Goal: Task Accomplishment & Management: Use online tool/utility

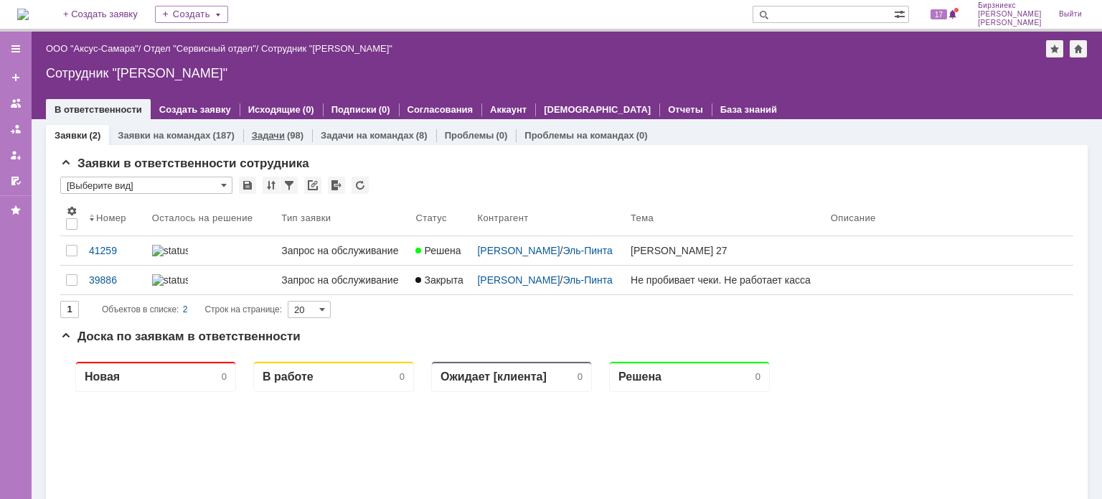
click at [278, 137] on link "Задачи" at bounding box center [268, 135] width 33 height 11
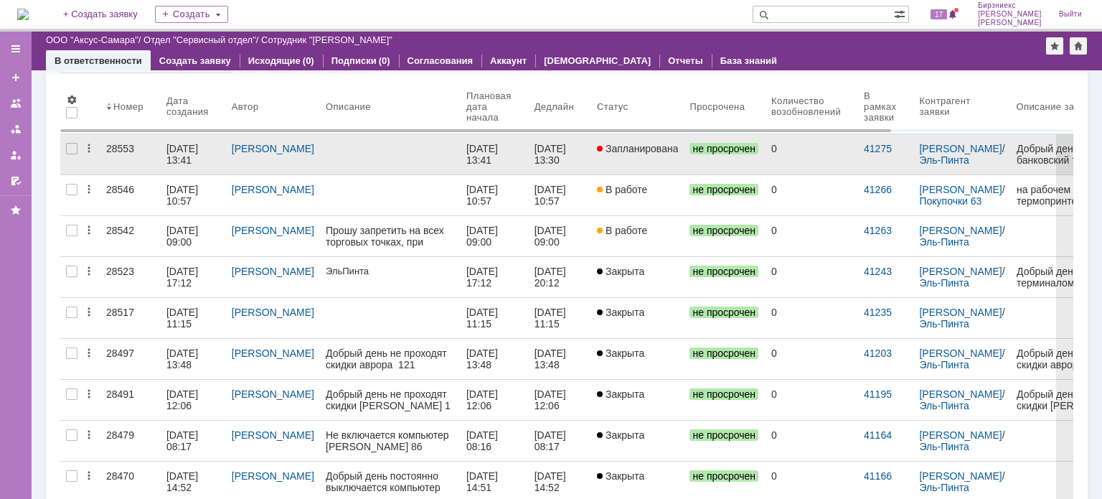
click at [395, 145] on div at bounding box center [390, 148] width 129 height 11
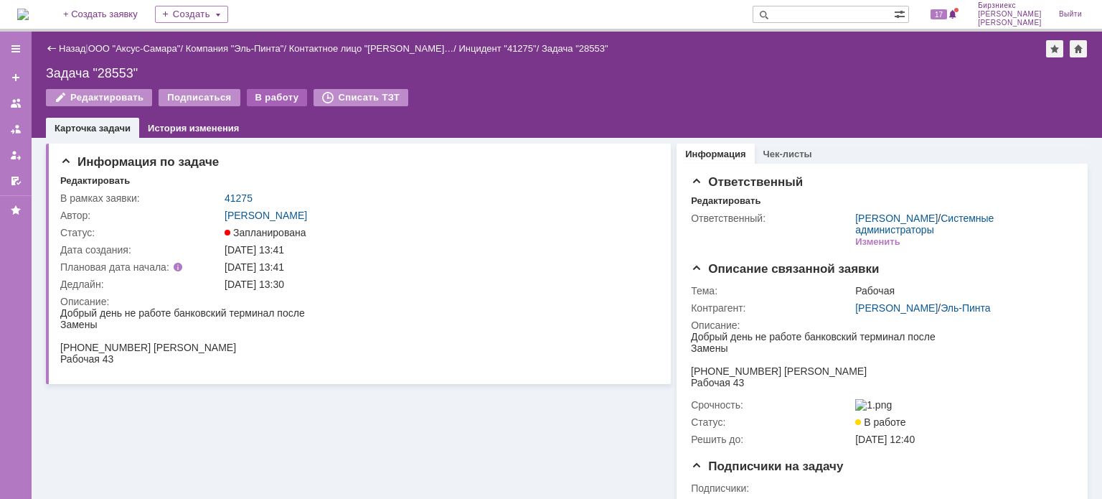
click at [261, 99] on div "В работу" at bounding box center [277, 97] width 61 height 17
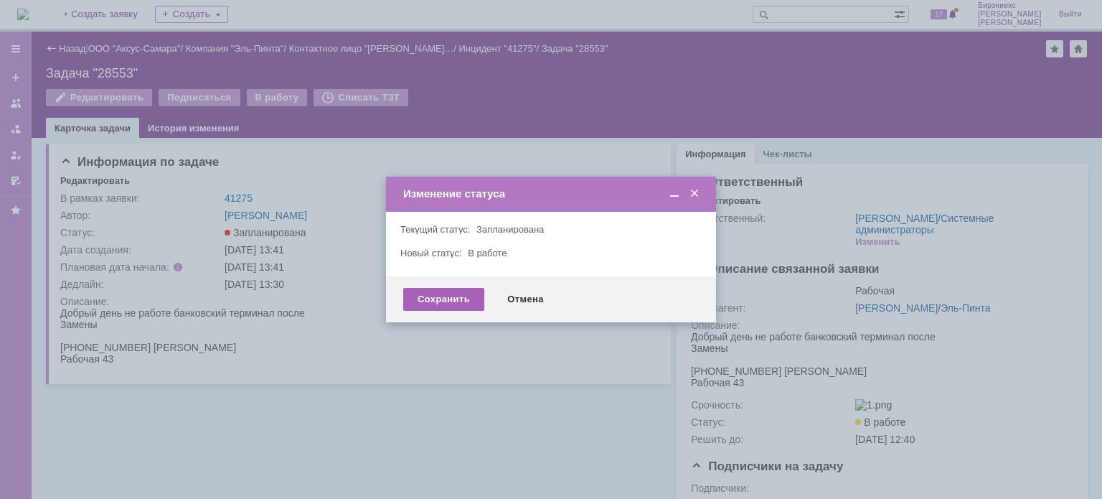
click at [442, 296] on div "Сохранить" at bounding box center [443, 299] width 81 height 23
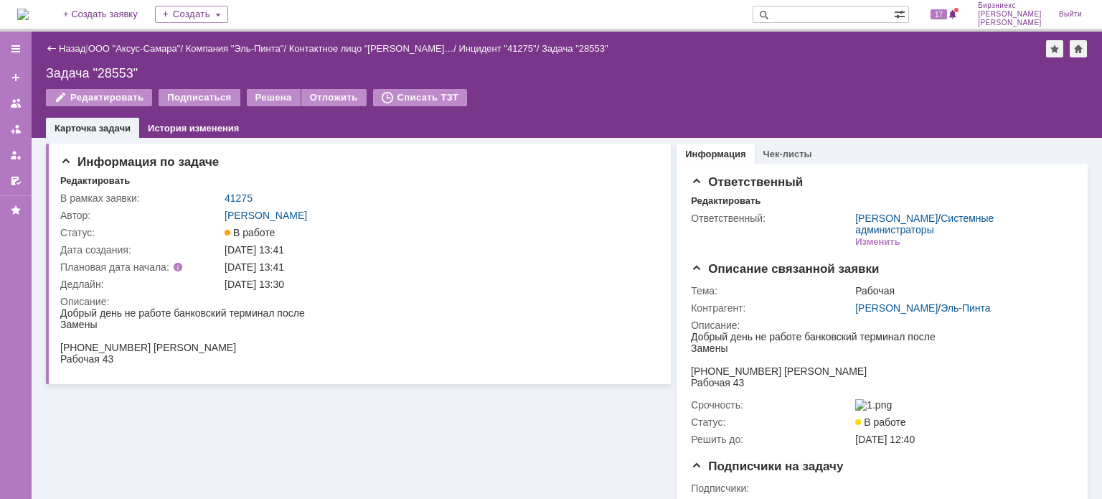
click at [53, 51] on div "Назад" at bounding box center [65, 48] width 39 height 11
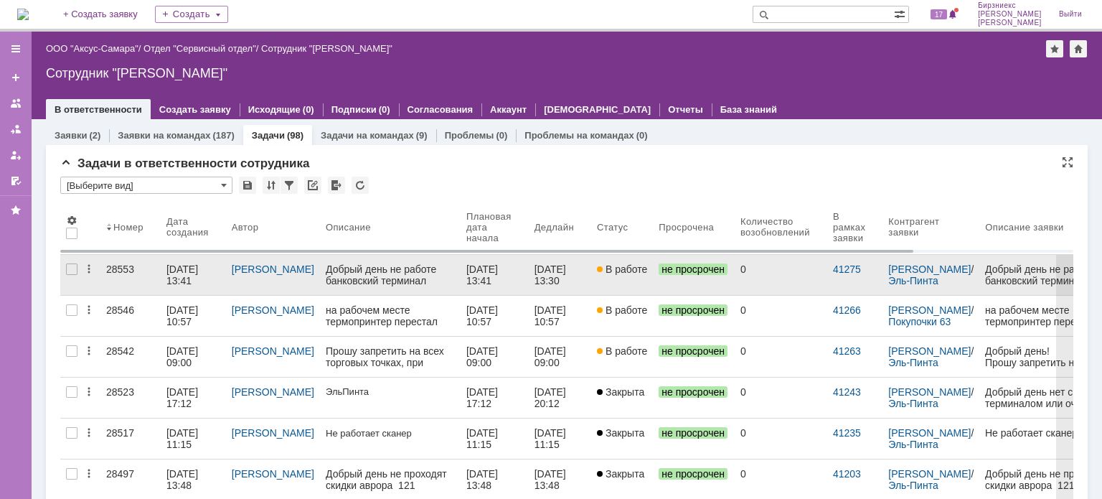
click at [201, 272] on div "[DATE] 13:41" at bounding box center [184, 274] width 34 height 23
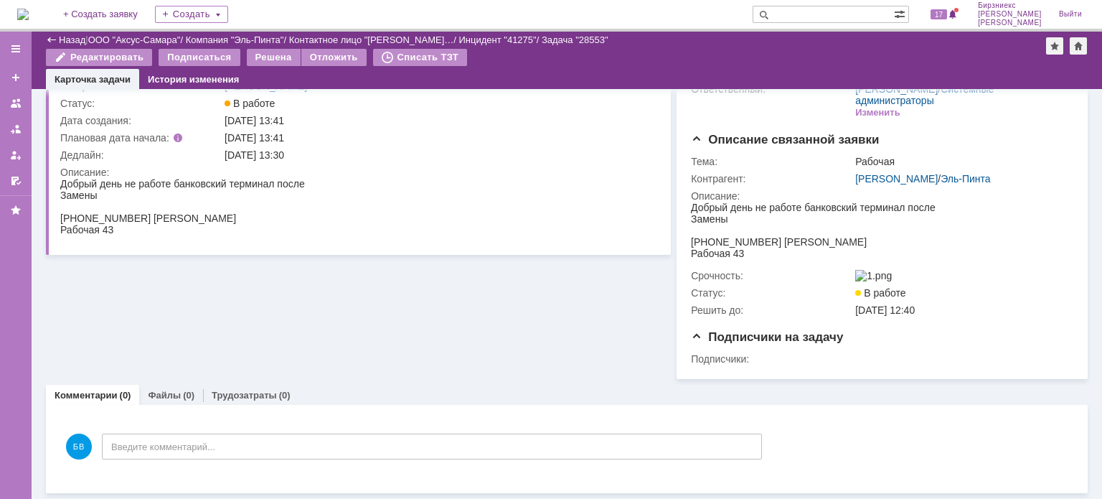
click at [970, 212] on html "Добрый день не работе банковский терминал после Замены [PHONE_NUMBER] [PERSON_N…" at bounding box center [877, 230] width 373 height 57
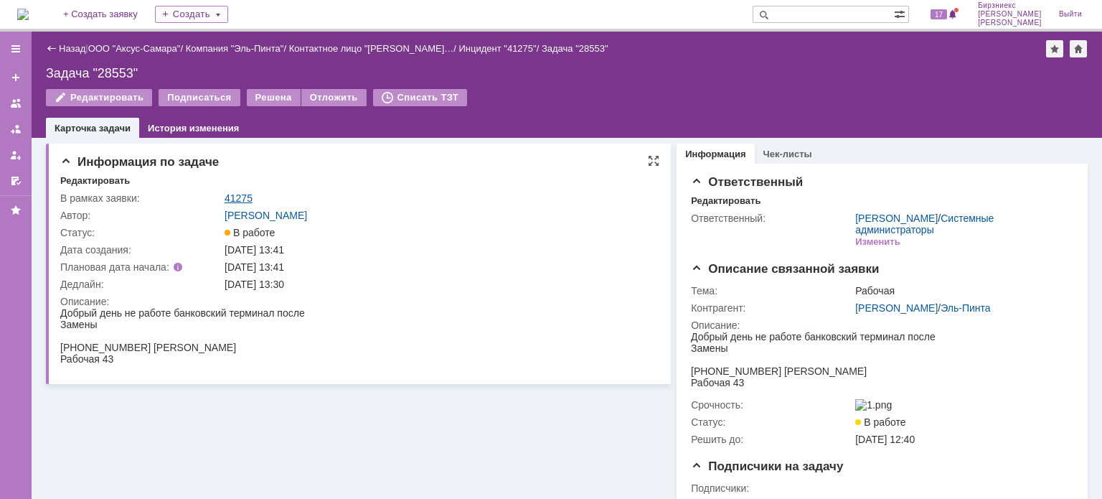
click at [239, 195] on link "41275" at bounding box center [239, 197] width 28 height 11
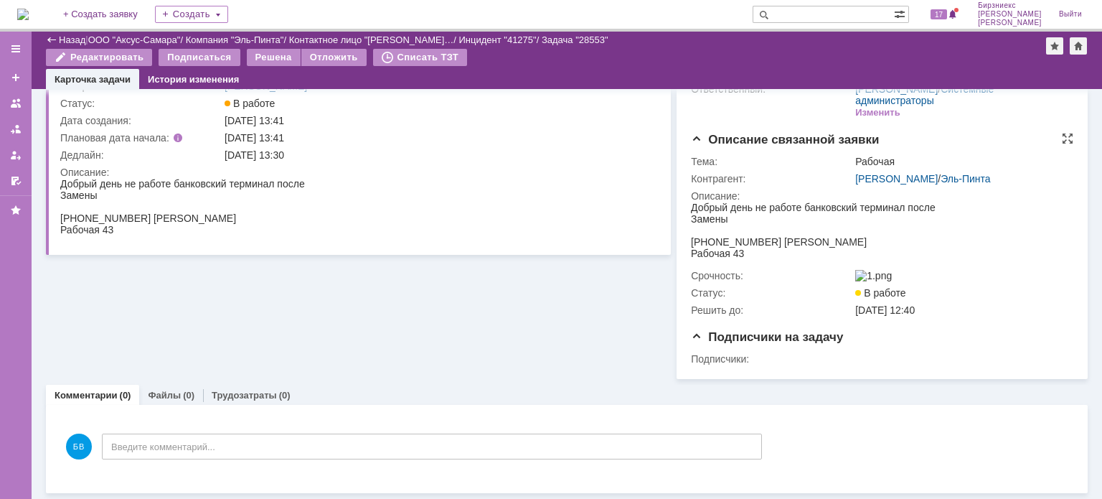
scroll to position [86, 0]
drag, startPoint x: 692, startPoint y: 240, endPoint x: 1340, endPoint y: 440, distance: 678.1
click at [777, 244] on div "[PHONE_NUMBER] [PERSON_NAME]" at bounding box center [813, 241] width 245 height 11
click at [334, 216] on html "Добрый день не работе банковский терминал после Замены [PHONE_NUMBER] [PERSON_N…" at bounding box center [353, 206] width 586 height 57
click at [348, 212] on html "Добрый день не работе банковский терминал после Замены [PHONE_NUMBER] [PERSON_N…" at bounding box center [353, 206] width 586 height 57
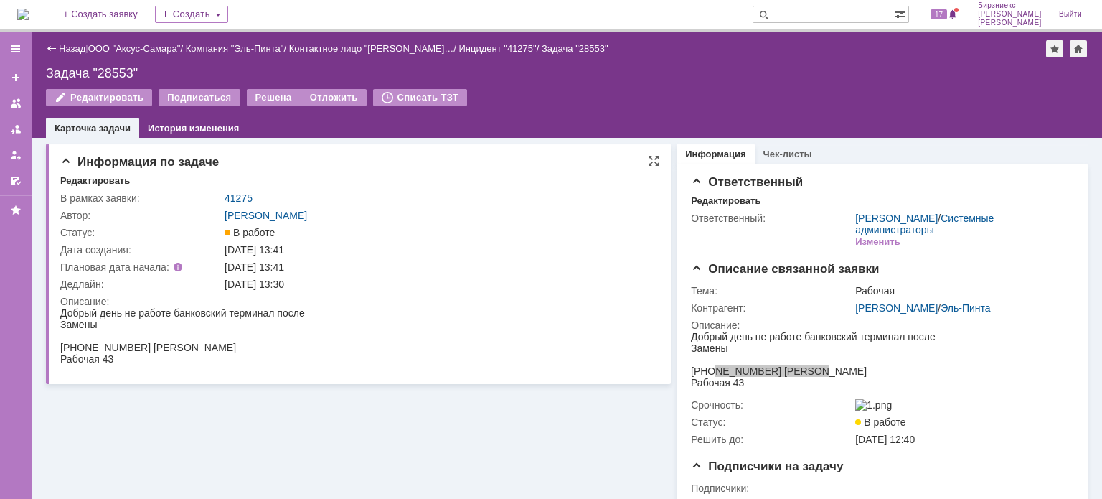
scroll to position [0, 0]
click at [279, 253] on div "[DATE] 13:41" at bounding box center [438, 249] width 426 height 11
drag, startPoint x: 208, startPoint y: 482, endPoint x: 202, endPoint y: 464, distance: 19.1
click at [208, 482] on div "Информация по задаче Редактировать В рамках заявки: 41275 Автор: [PERSON_NAME]:…" at bounding box center [358, 323] width 625 height 370
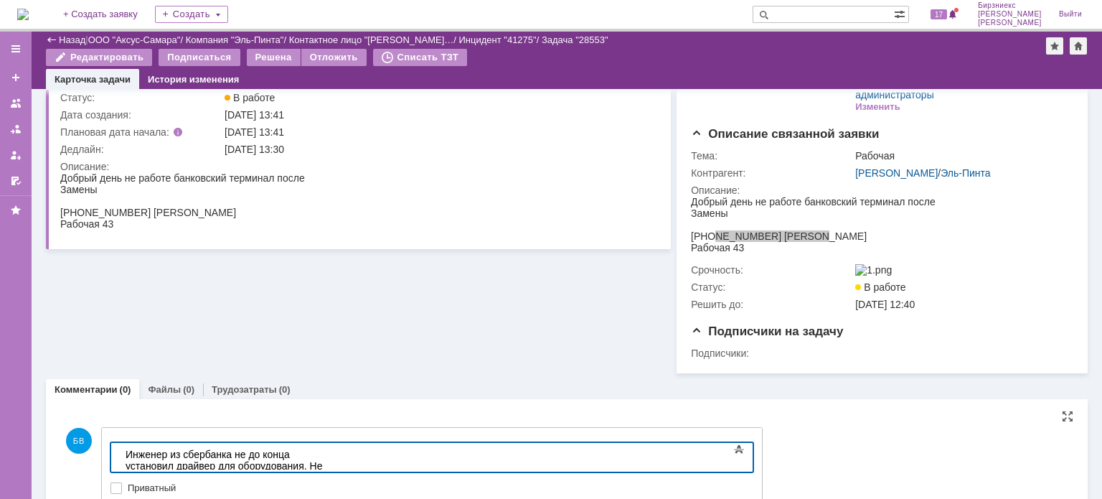
click at [232, 472] on span "sbpilot" at bounding box center [214, 479] width 35 height 14
drag, startPoint x: 623, startPoint y: 458, endPoint x: 567, endPoint y: 458, distance: 56.0
click at [329, 458] on div "​Инженер из сбербанка не до конца установил драйвер для оборудования. Не хватал…" at bounding box center [228, 467] width 204 height 37
click at [739, 458] on span at bounding box center [739, 449] width 17 height 17
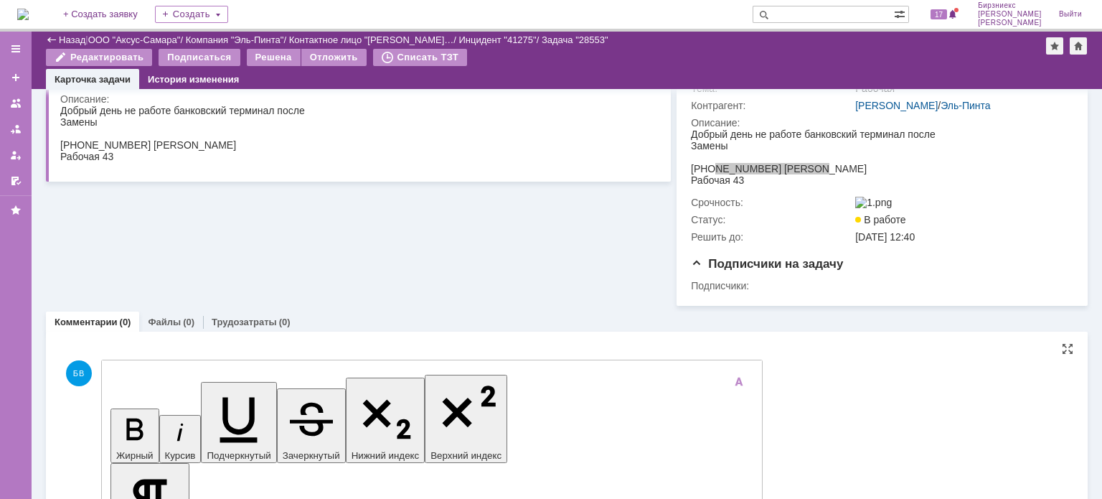
scroll to position [185, 0]
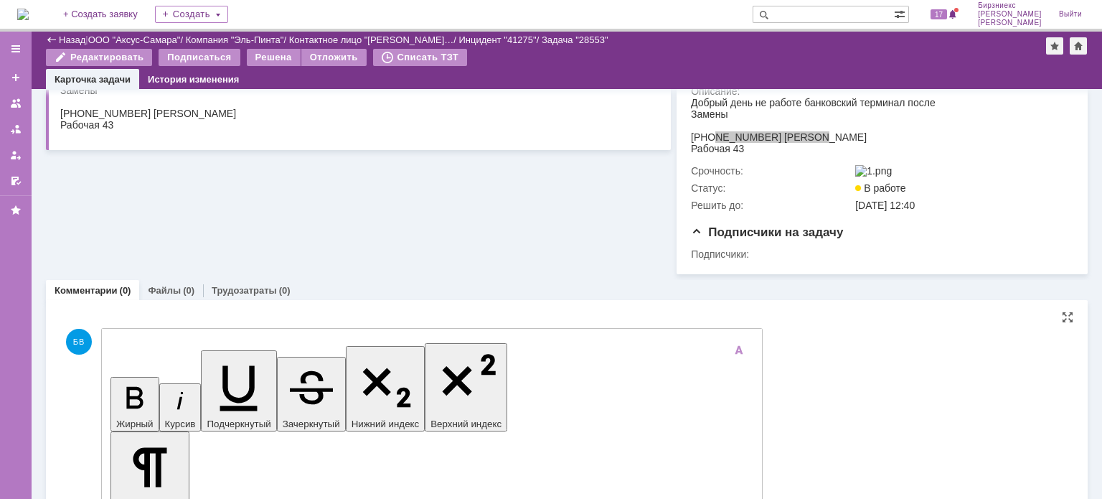
drag, startPoint x: 701, startPoint y: 4252, endPoint x: 565, endPoint y: 4235, distance: 137.4
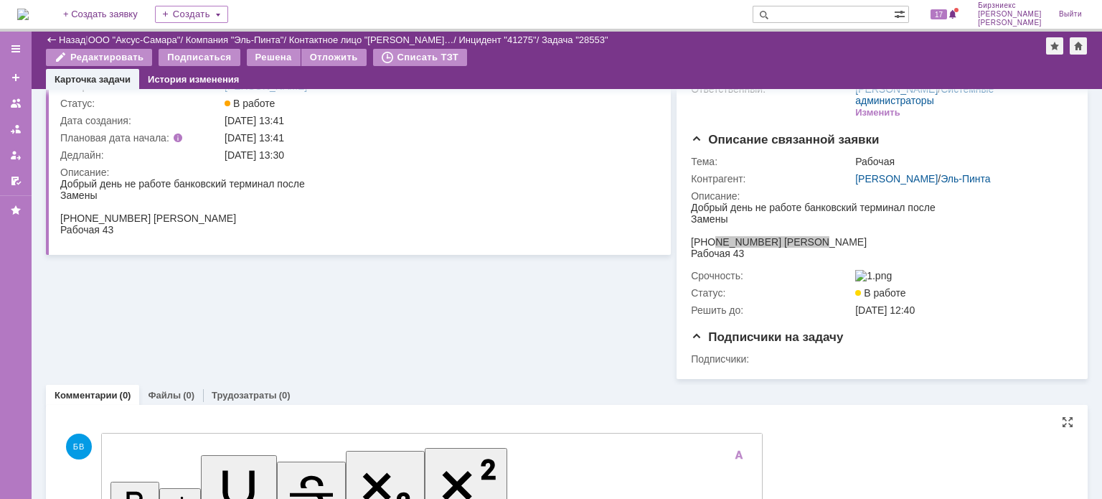
scroll to position [113, 0]
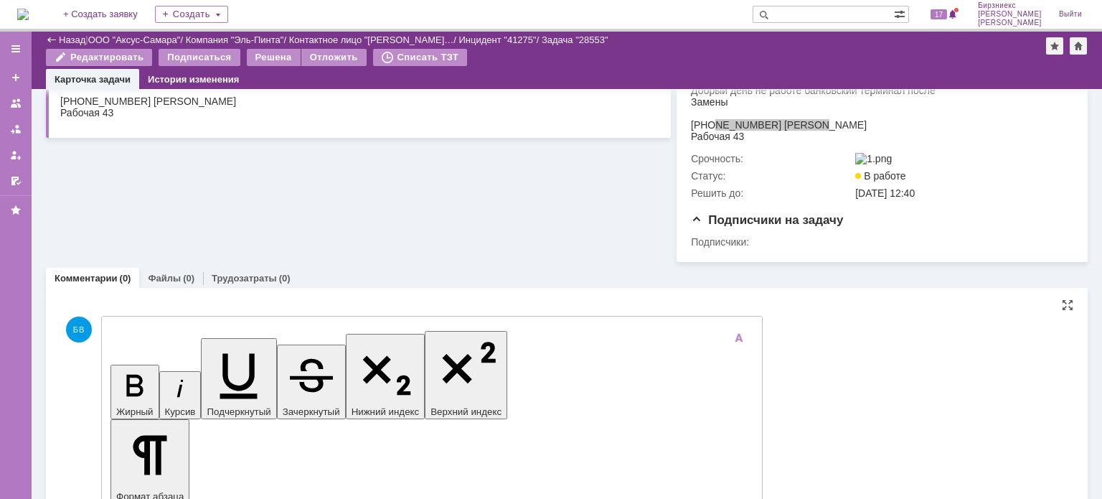
scroll to position [199, 0]
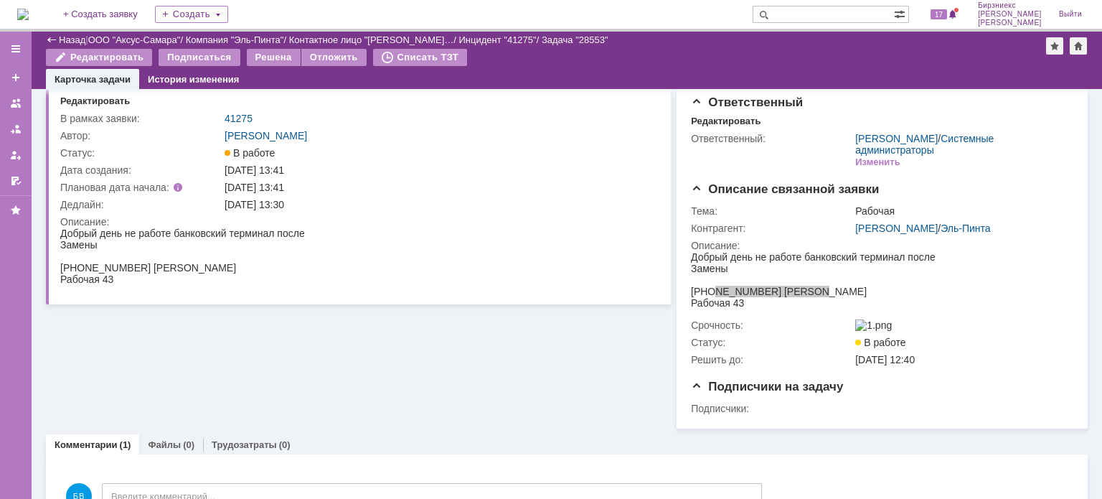
scroll to position [22, 0]
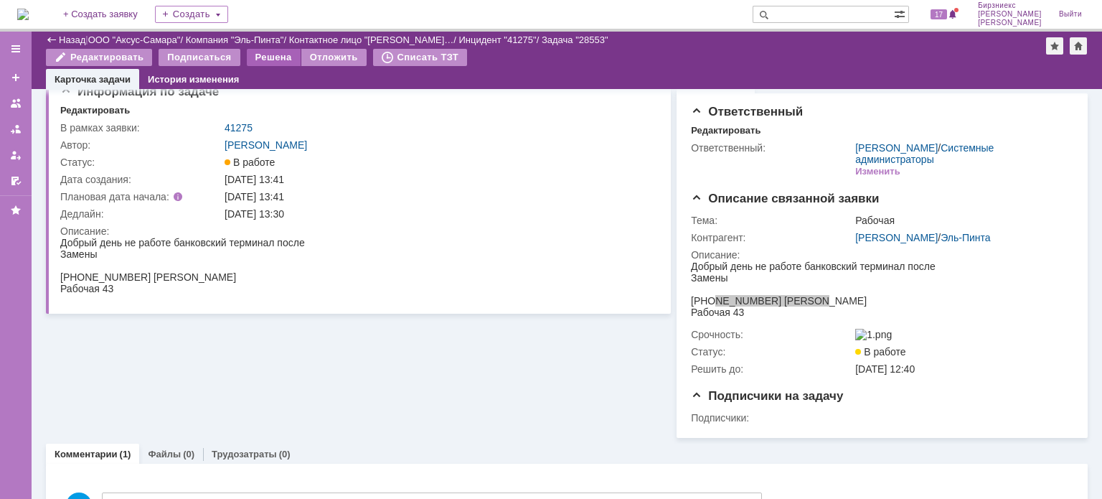
click at [278, 59] on div "Решена" at bounding box center [274, 57] width 54 height 17
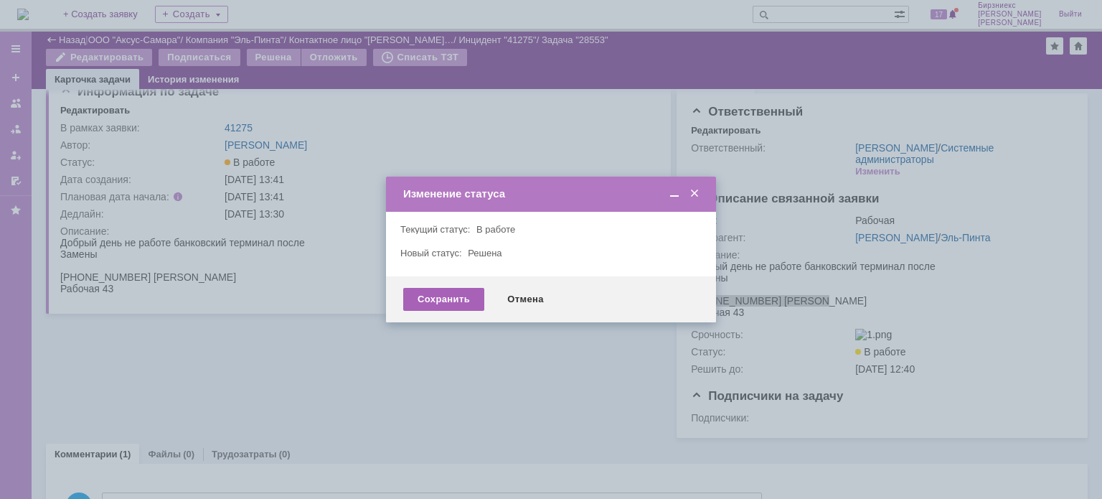
click at [419, 301] on div "Сохранить" at bounding box center [443, 299] width 81 height 23
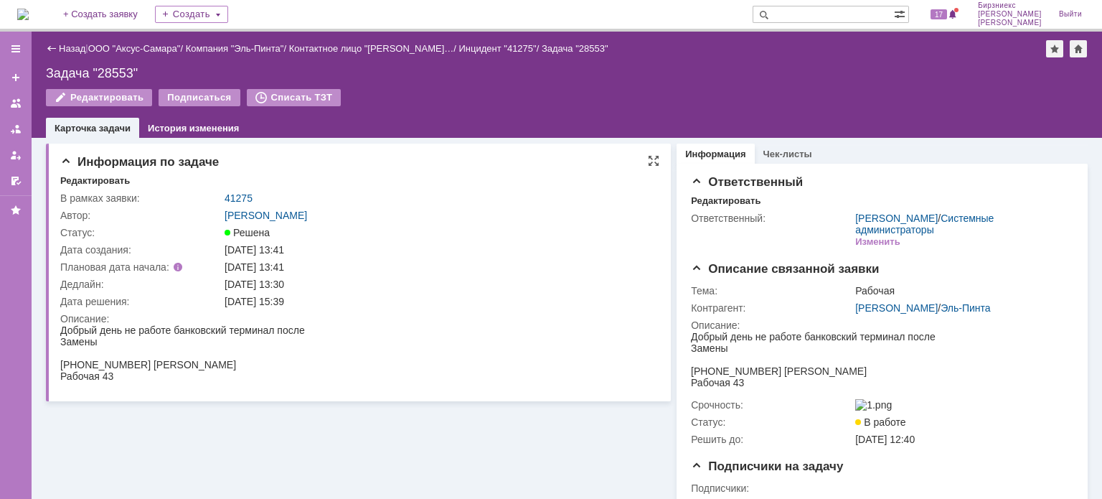
scroll to position [0, 0]
click at [79, 44] on link "Назад" at bounding box center [72, 48] width 27 height 11
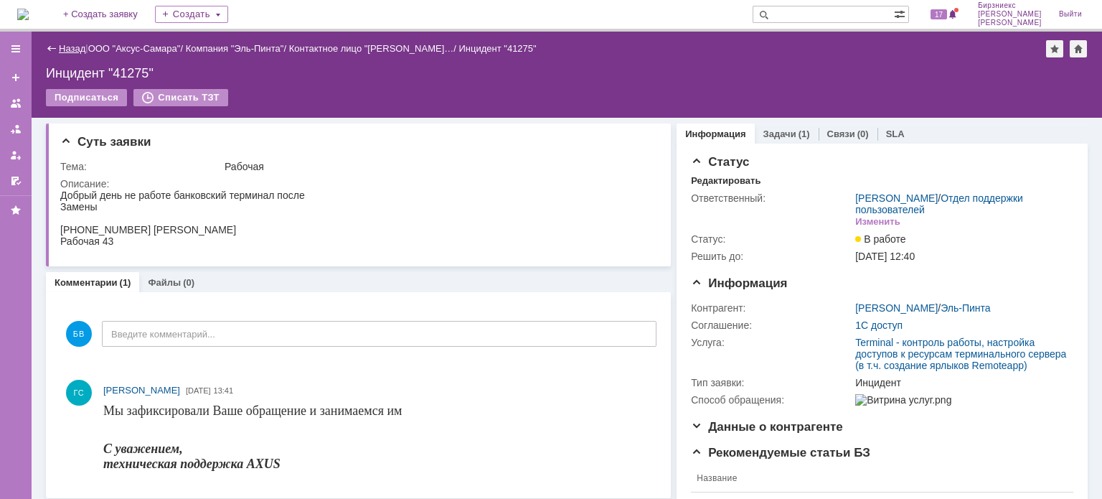
click at [75, 48] on link "Назад" at bounding box center [72, 48] width 27 height 11
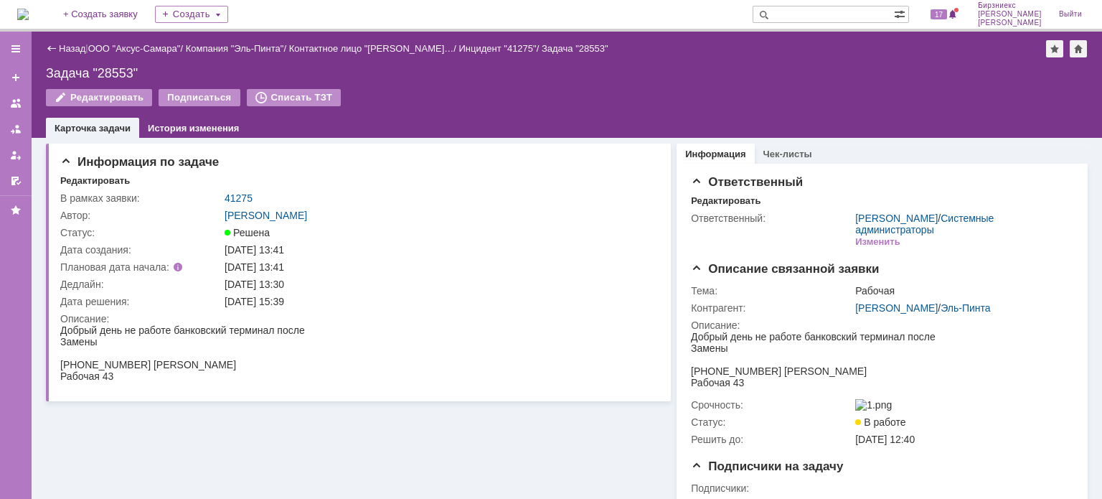
click at [73, 55] on div "Назад | ООО "Аксус-Самара" / Компания "Эль-Пинта" / Контактное лицо "[PERSON_NA…" at bounding box center [567, 48] width 1042 height 17
click at [73, 49] on link "Назад" at bounding box center [72, 48] width 27 height 11
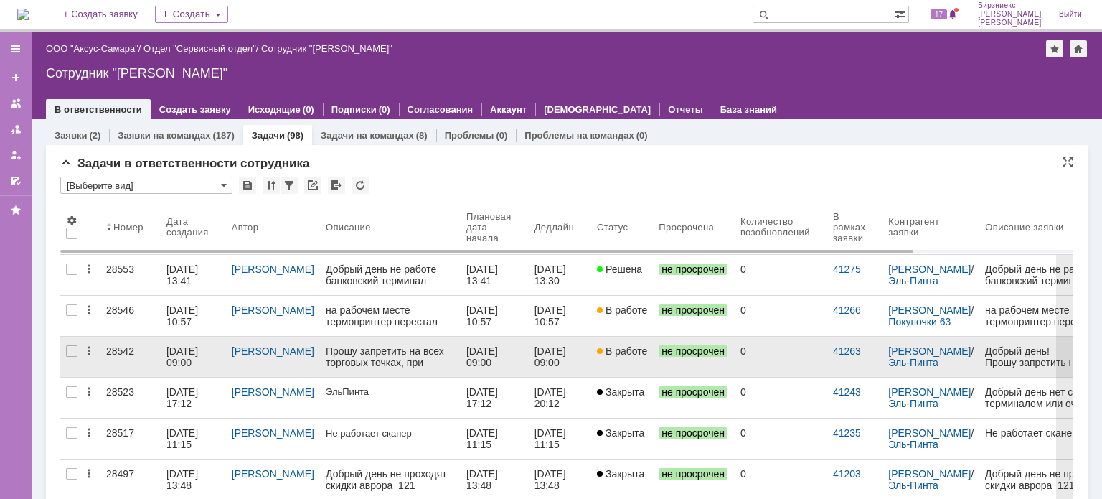
click at [197, 354] on div "[DATE] 09:00" at bounding box center [184, 356] width 34 height 23
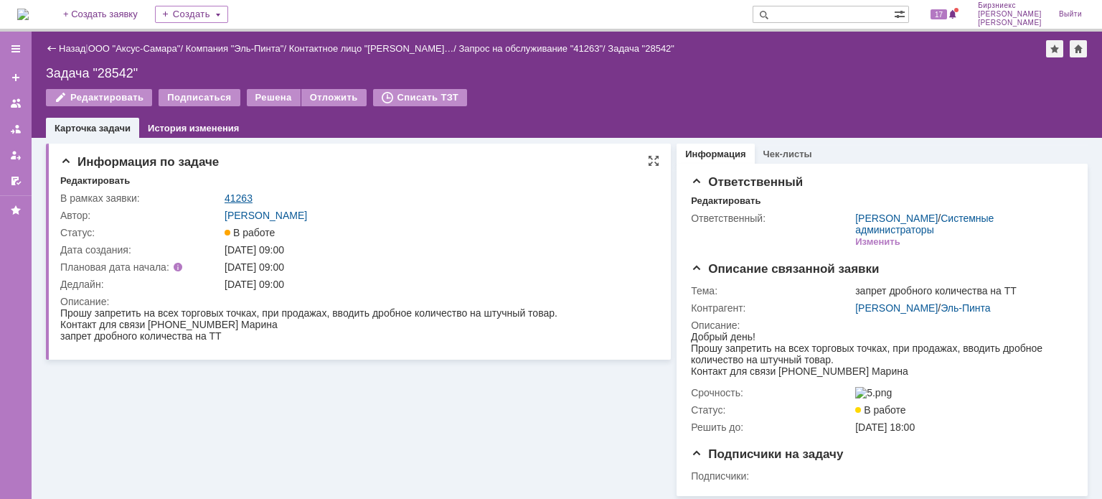
click at [234, 194] on link "41263" at bounding box center [239, 197] width 28 height 11
drag, startPoint x: 149, startPoint y: 328, endPoint x: 222, endPoint y: 328, distance: 72.5
click at [222, 328] on span "Контакт для связи [PHONE_NUMBER] Марина" at bounding box center [168, 324] width 217 height 11
click at [222, 324] on span "Контакт для связи [PHONE_NUMBER] Марина" at bounding box center [168, 324] width 217 height 11
click at [299, 420] on div "Информация по задаче Редактировать В рамках заявки: 41263 Автор: [PERSON_NAME]:…" at bounding box center [358, 317] width 625 height 358
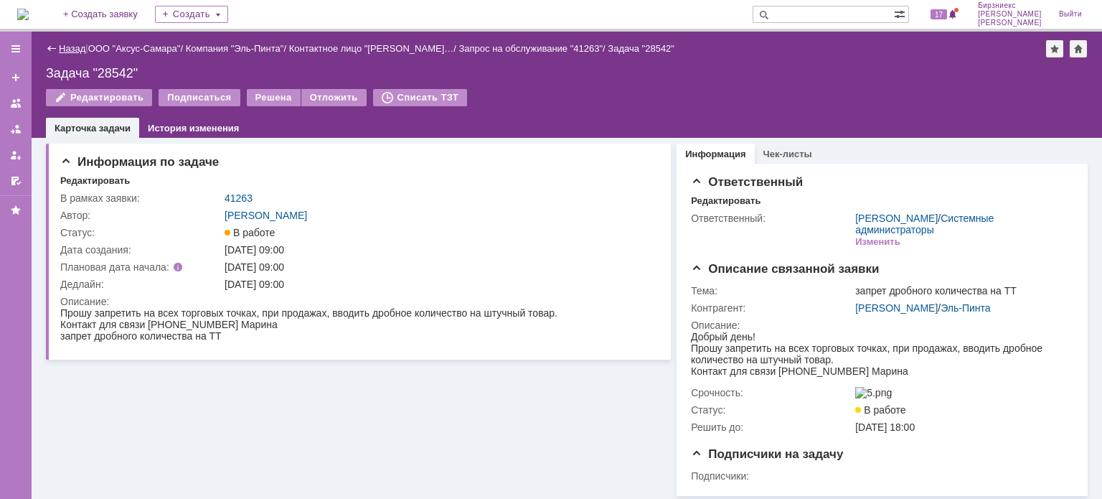
click at [78, 43] on link "Назад" at bounding box center [72, 48] width 27 height 11
click at [78, 45] on link "Назад" at bounding box center [72, 48] width 27 height 11
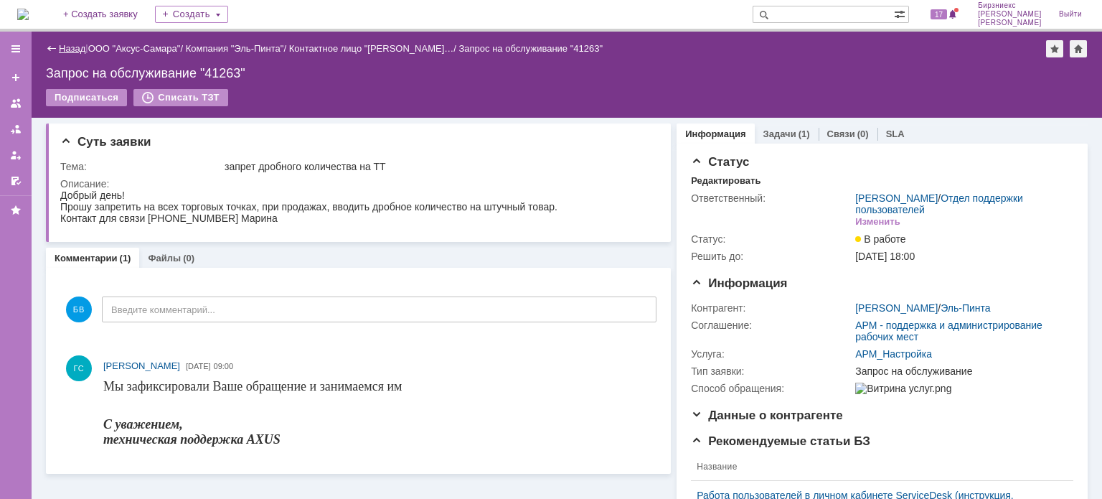
click at [70, 47] on link "Назад" at bounding box center [72, 48] width 27 height 11
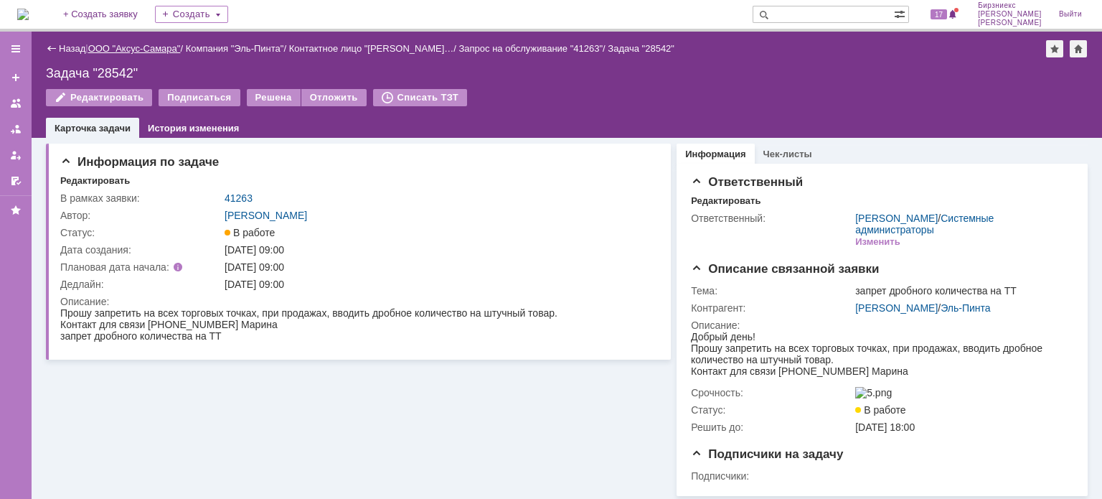
click at [149, 51] on link "ООО "Аксус-Самара"" at bounding box center [134, 48] width 93 height 11
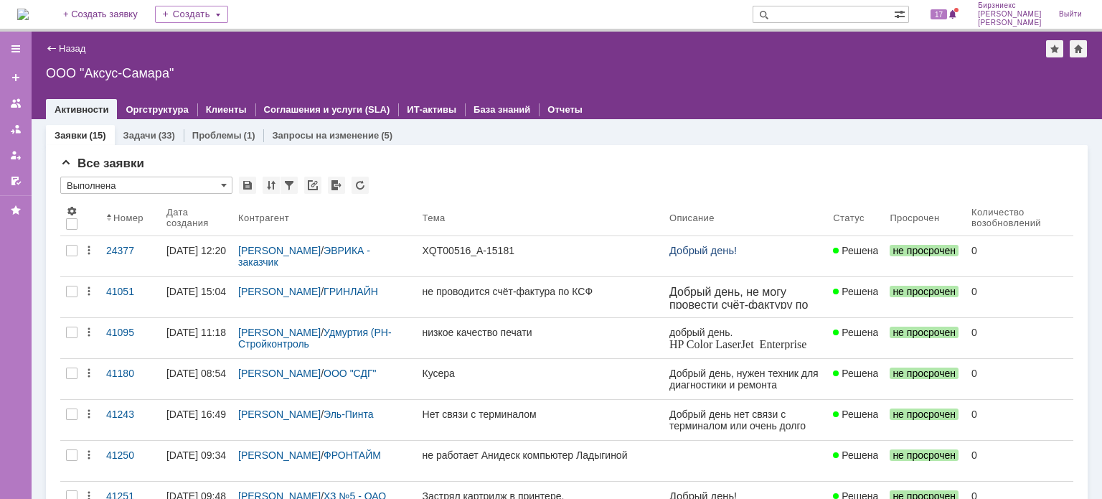
drag, startPoint x: 126, startPoint y: 25, endPoint x: 230, endPoint y: -76, distance: 144.6
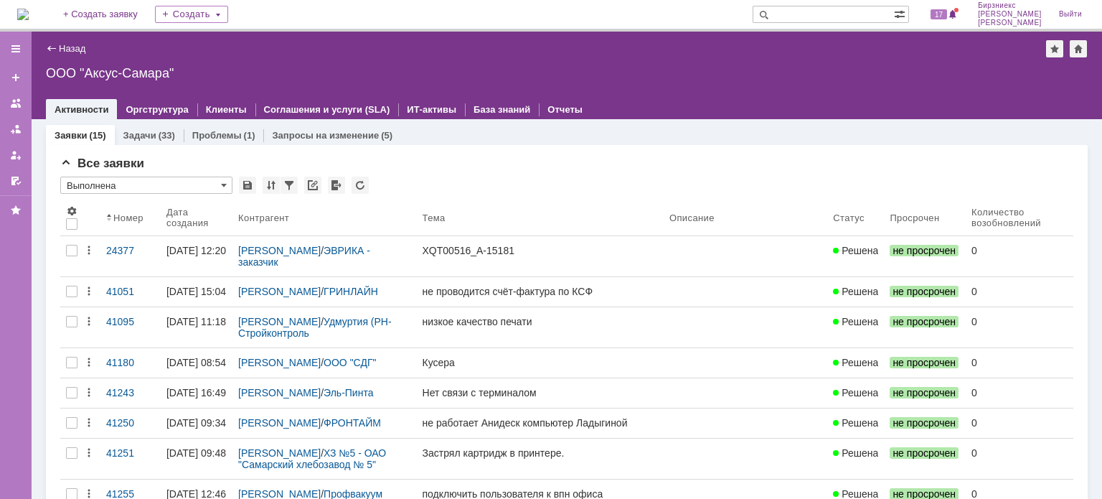
click at [29, 19] on img at bounding box center [22, 14] width 11 height 11
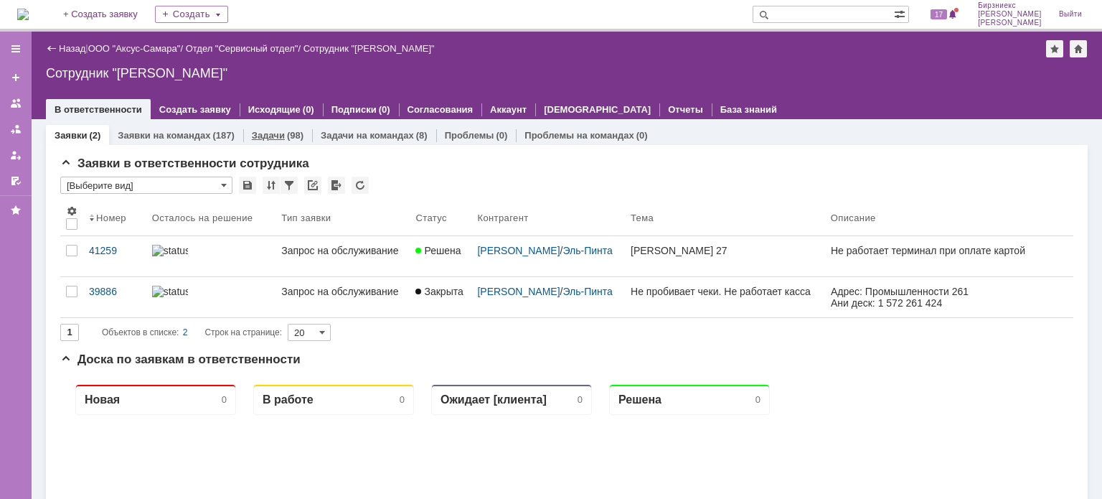
click at [287, 134] on div "(98)" at bounding box center [295, 135] width 17 height 11
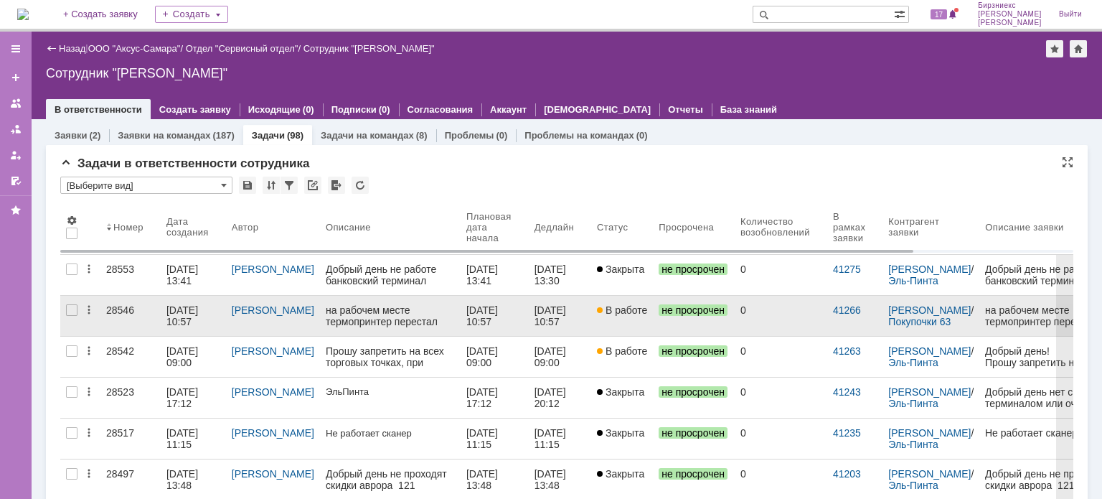
click at [320, 317] on link at bounding box center [390, 316] width 141 height 40
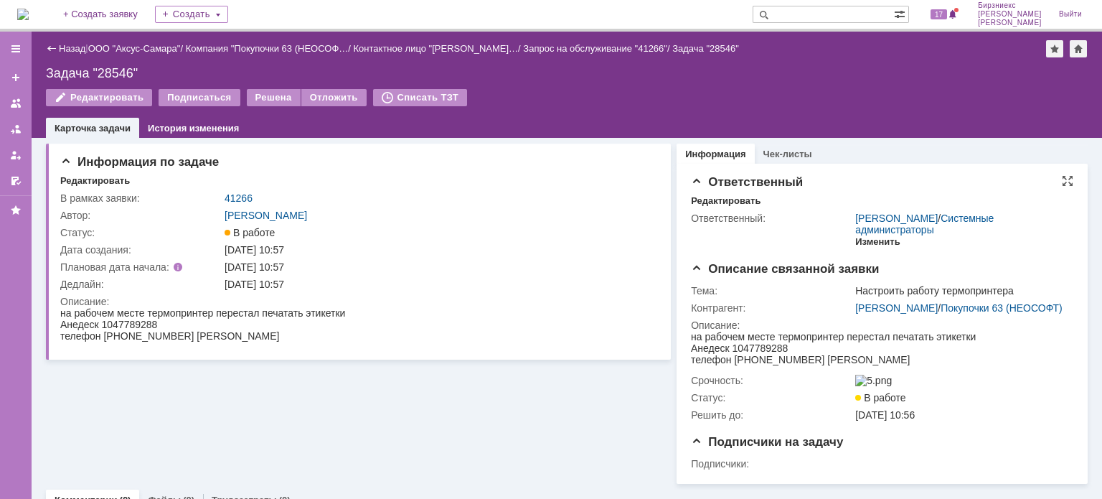
click at [873, 242] on div "Изменить" at bounding box center [878, 241] width 45 height 11
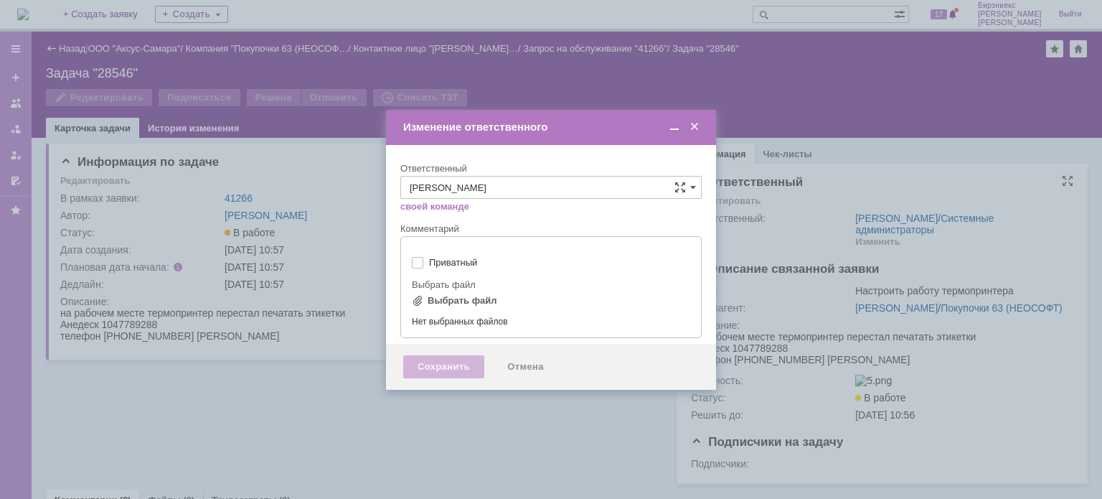
type input "[не указано]"
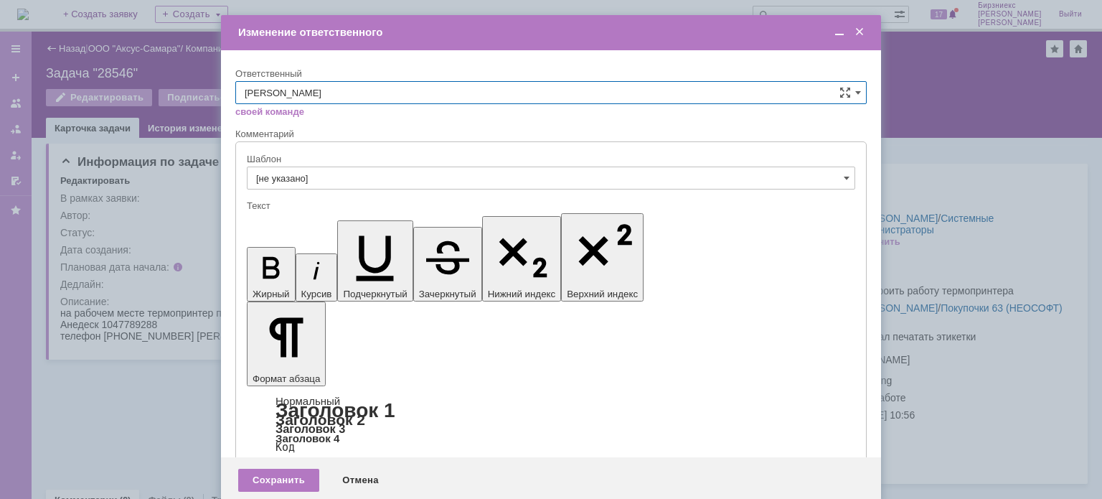
click at [853, 88] on input "[PERSON_NAME]" at bounding box center [551, 92] width 632 height 23
click at [355, 166] on span "Мукминьзянов Раиль Рамильевич" at bounding box center [551, 165] width 613 height 11
type input "Мукминьзянов Раиль Рамильевич"
click at [286, 469] on div "Сохранить" at bounding box center [278, 480] width 81 height 23
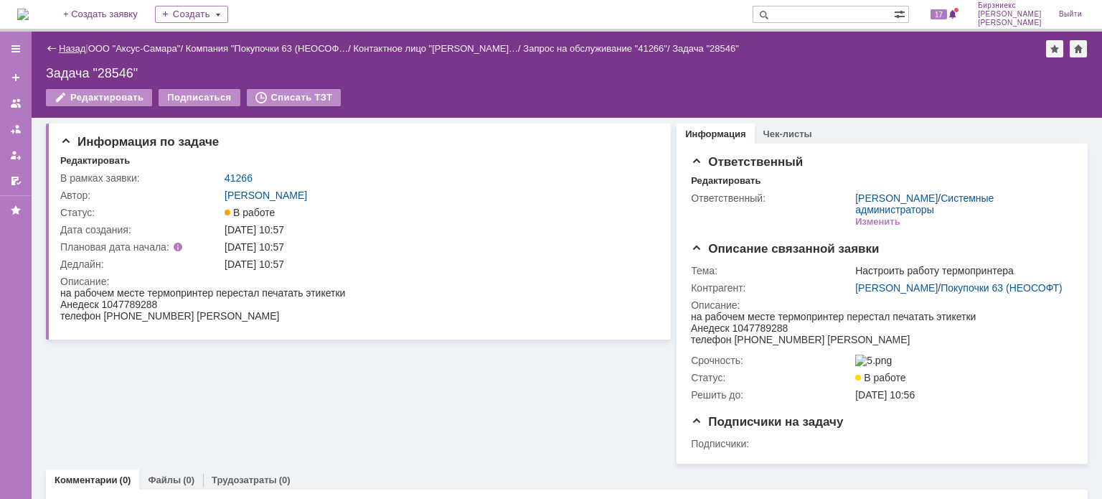
click at [75, 51] on link "Назад" at bounding box center [72, 48] width 27 height 11
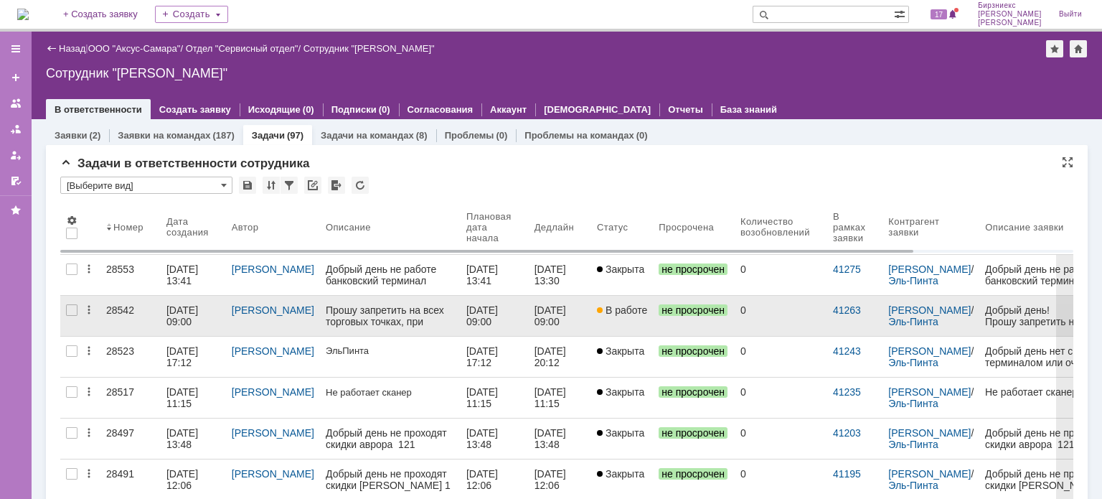
click at [169, 317] on div "[DATE] 09:00" at bounding box center [184, 315] width 34 height 23
